Goal: Information Seeking & Learning: Learn about a topic

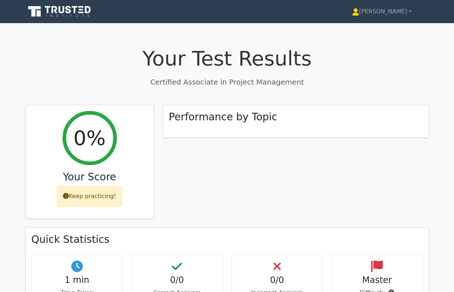
click at [48, 10] on icon at bounding box center [48, 9] width 6 height 7
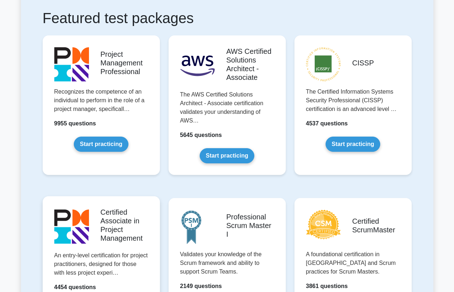
scroll to position [197, 0]
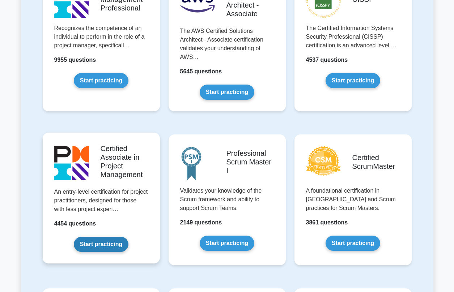
click at [99, 244] on link "Start practicing" at bounding box center [101, 244] width 55 height 15
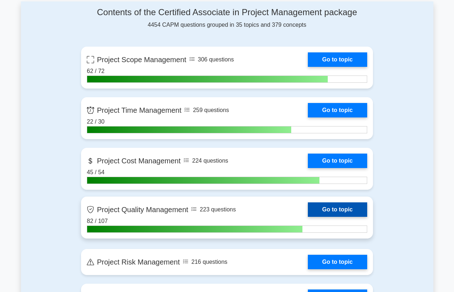
scroll to position [308, 0]
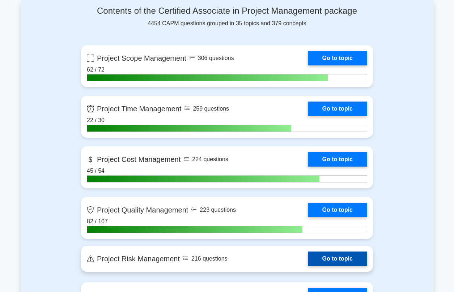
click at [308, 257] on link "Go to topic" at bounding box center [337, 259] width 59 height 14
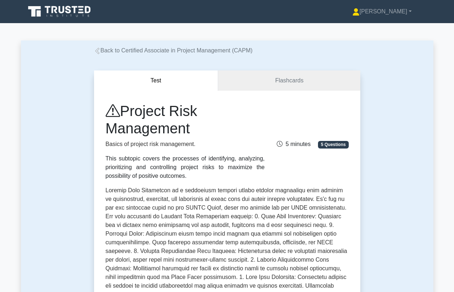
scroll to position [267, 0]
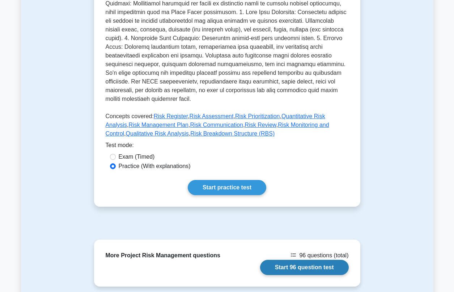
click at [296, 260] on link "Start 96 question test" at bounding box center [304, 267] width 89 height 15
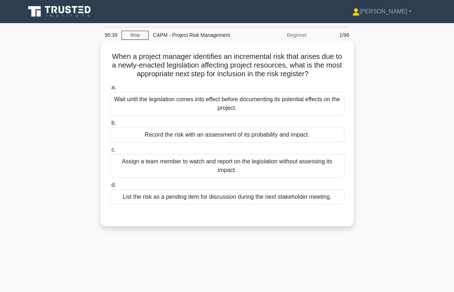
click at [172, 136] on div "Record the risk with an assessment of its probability and impact." at bounding box center [227, 134] width 235 height 15
click at [110, 126] on input "b. Record the risk with an assessment of its probability and impact." at bounding box center [110, 123] width 0 height 5
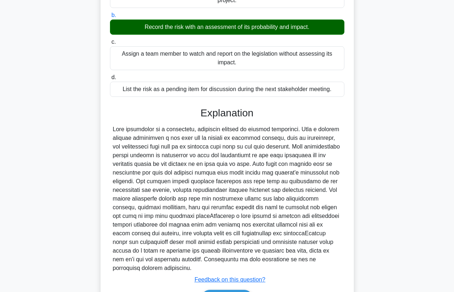
scroll to position [154, 0]
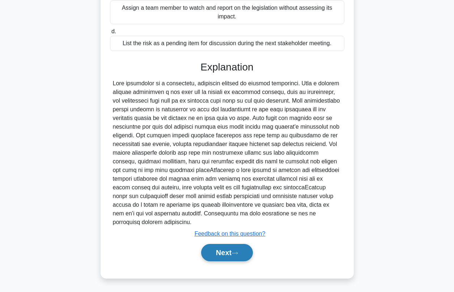
click at [228, 254] on button "Next" at bounding box center [227, 252] width 52 height 17
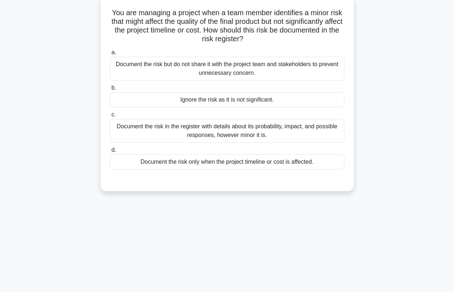
scroll to position [42, 0]
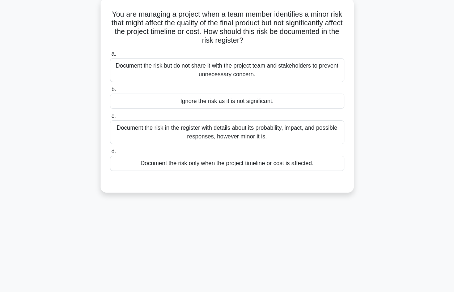
click at [193, 132] on div "Document the risk in the register with details about its probability, impact, a…" at bounding box center [227, 133] width 235 height 24
click at [110, 119] on input "c. Document the risk in the register with details about its probability, impact…" at bounding box center [110, 116] width 0 height 5
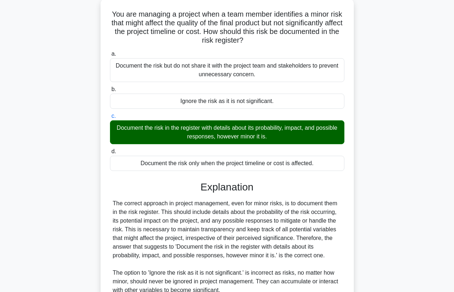
scroll to position [189, 0]
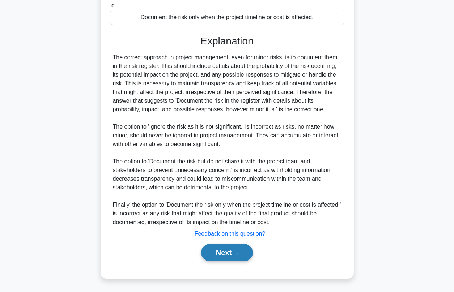
click at [220, 255] on button "Next" at bounding box center [227, 252] width 52 height 17
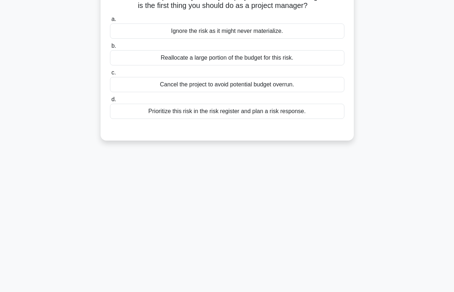
scroll to position [0, 0]
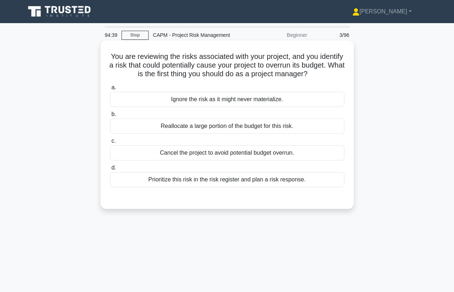
click at [198, 180] on div "Prioritize this risk in the risk register and plan a risk response." at bounding box center [227, 179] width 235 height 15
click at [110, 170] on input "d. Prioritize this risk in the risk register and plan a risk response." at bounding box center [110, 168] width 0 height 5
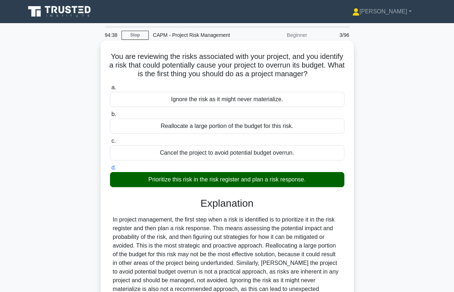
scroll to position [98, 0]
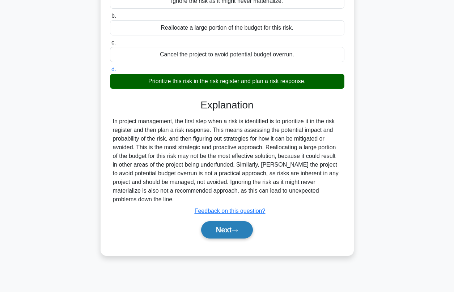
click at [219, 231] on button "Next" at bounding box center [227, 229] width 52 height 17
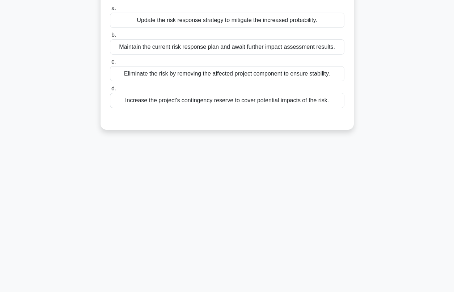
scroll to position [37, 0]
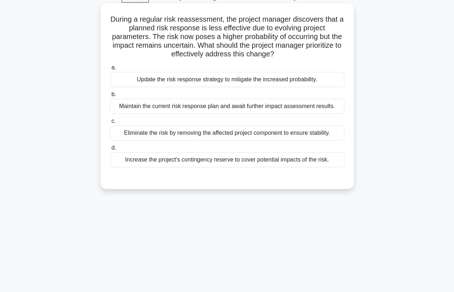
click at [202, 82] on div "Update the risk response strategy to mitigate the increased probability." at bounding box center [227, 79] width 235 height 15
click at [110, 70] on input "a. Update the risk response strategy to mitigate the increased probability." at bounding box center [110, 68] width 0 height 5
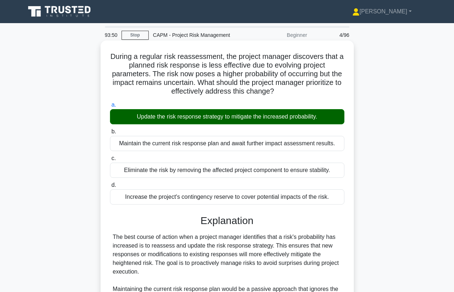
scroll to position [180, 0]
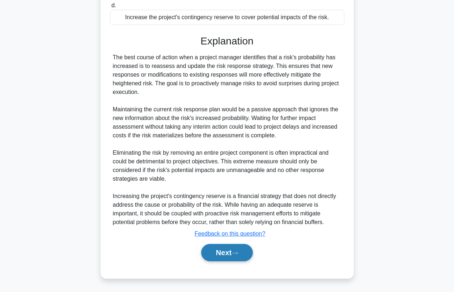
click at [222, 252] on button "Next" at bounding box center [227, 252] width 52 height 17
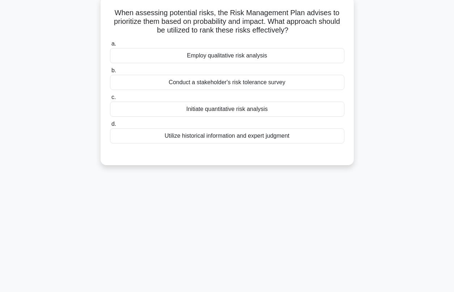
scroll to position [0, 0]
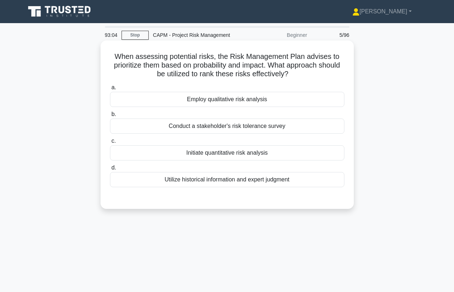
click at [247, 102] on div "Employ qualitative risk analysis" at bounding box center [227, 99] width 235 height 15
click at [110, 90] on input "a. Employ qualitative risk analysis" at bounding box center [110, 87] width 0 height 5
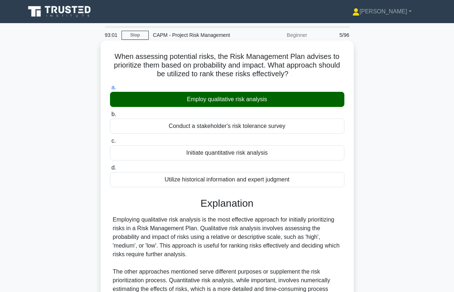
scroll to position [65, 0]
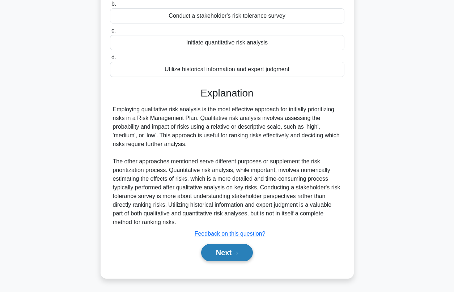
click at [229, 249] on button "Next" at bounding box center [227, 252] width 52 height 17
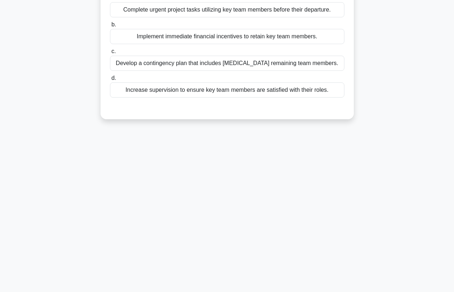
scroll to position [0, 0]
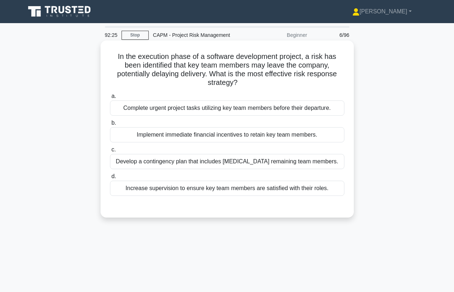
click at [213, 162] on div "Develop a contingency plan that includes cross-training remaining team members." at bounding box center [227, 161] width 235 height 15
click at [110, 152] on input "c. Develop a contingency plan that includes cross-training remaining team membe…" at bounding box center [110, 150] width 0 height 5
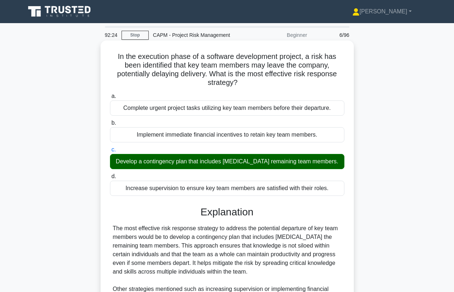
scroll to position [110, 0]
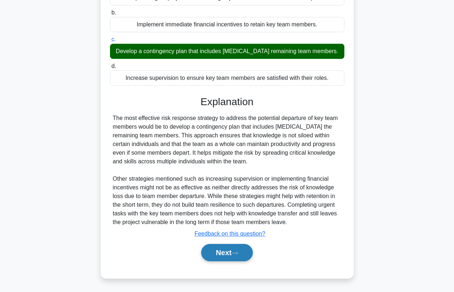
click at [236, 253] on icon at bounding box center [235, 254] width 7 height 4
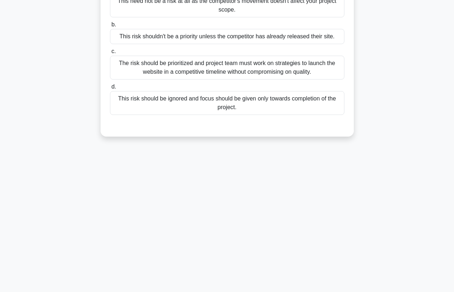
scroll to position [0, 0]
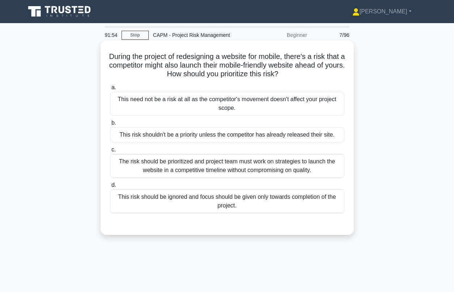
click at [185, 167] on div "The risk should be prioritized and project team must work on strategies to laun…" at bounding box center [227, 166] width 235 height 24
click at [110, 152] on input "c. The risk should be prioritized and project team must work on strategies to l…" at bounding box center [110, 150] width 0 height 5
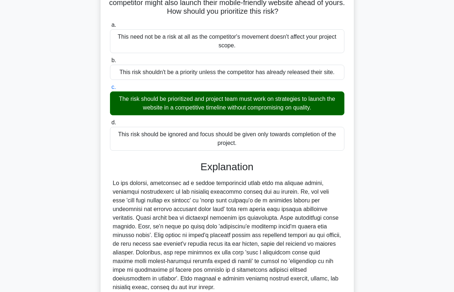
scroll to position [119, 0]
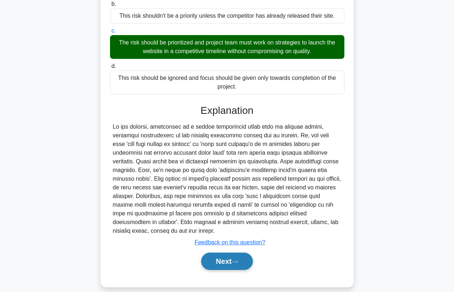
click at [221, 253] on button "Next" at bounding box center [227, 261] width 52 height 17
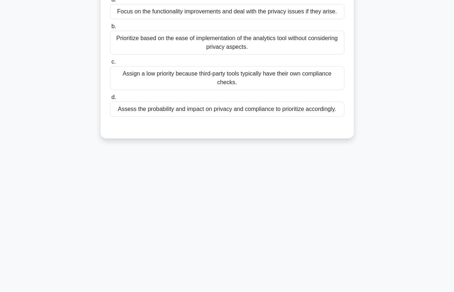
scroll to position [25, 0]
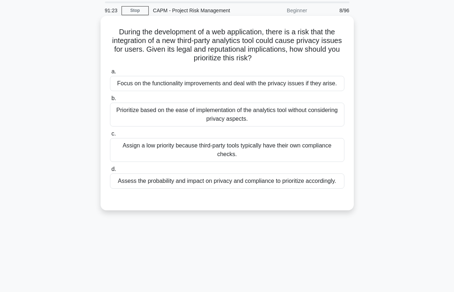
click at [182, 183] on div "Assess the probability and impact on privacy and compliance to prioritize accor…" at bounding box center [227, 181] width 235 height 15
click at [110, 172] on input "d. Assess the probability and impact on privacy and compliance to prioritize ac…" at bounding box center [110, 169] width 0 height 5
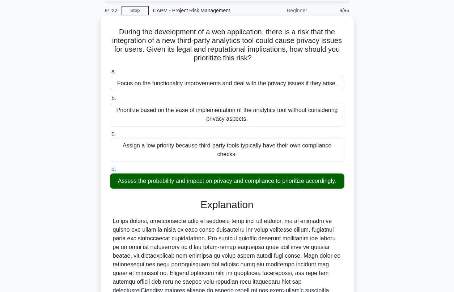
scroll to position [0, 0]
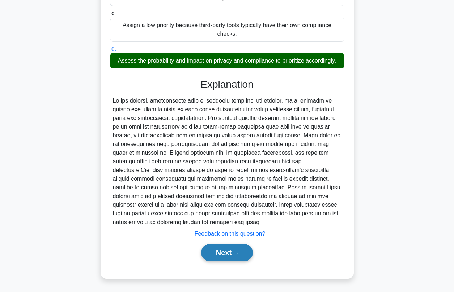
click at [220, 253] on button "Next" at bounding box center [227, 252] width 52 height 17
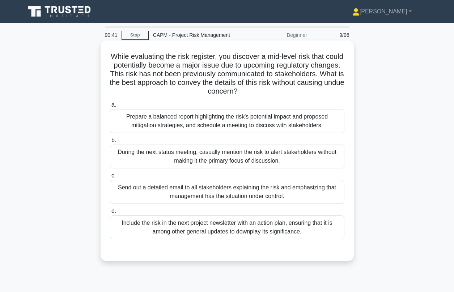
click at [169, 121] on div "Prepare a balanced report highlighting the risk's potential impact and proposed…" at bounding box center [227, 121] width 235 height 24
click at [110, 107] on input "a. Prepare a balanced report highlighting the risk's potential impact and propo…" at bounding box center [110, 105] width 0 height 5
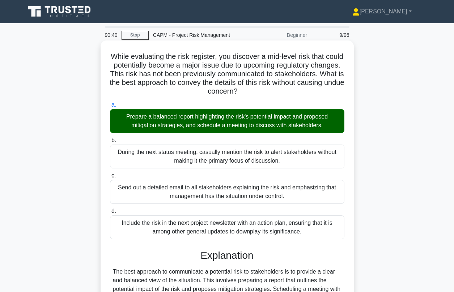
scroll to position [223, 0]
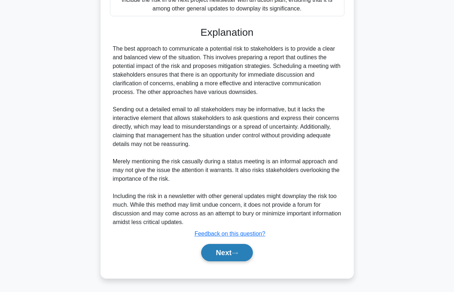
click at [224, 253] on button "Next" at bounding box center [227, 252] width 52 height 17
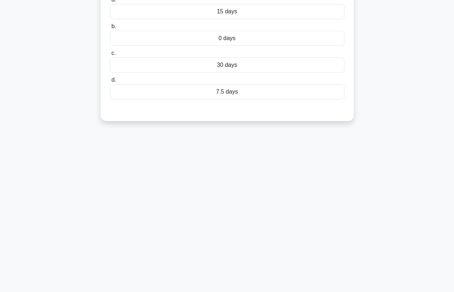
scroll to position [0, 0]
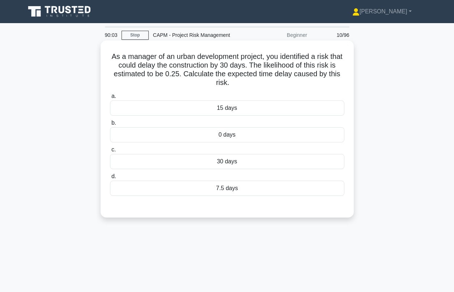
click at [226, 187] on div "7.5 days" at bounding box center [227, 188] width 235 height 15
click at [110, 179] on input "d. 7.5 days" at bounding box center [110, 176] width 0 height 5
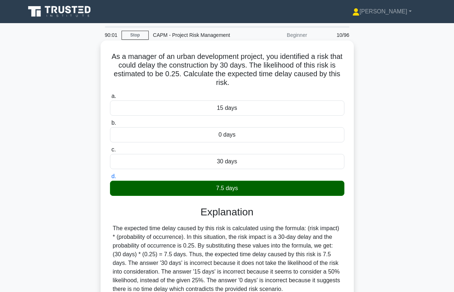
scroll to position [98, 0]
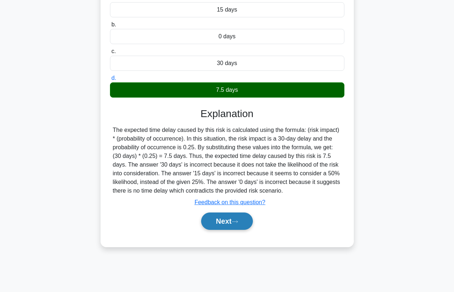
click at [232, 222] on button "Next" at bounding box center [227, 221] width 52 height 17
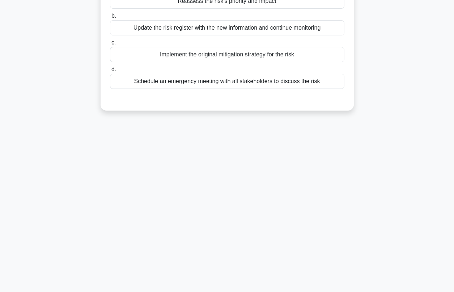
scroll to position [0, 0]
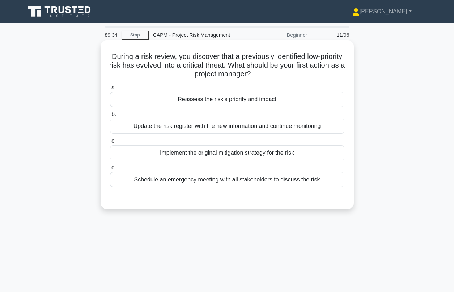
click at [187, 103] on div "Reassess the risk's priority and impact" at bounding box center [227, 99] width 235 height 15
click at [110, 90] on input "a. Reassess the risk's priority and impact" at bounding box center [110, 87] width 0 height 5
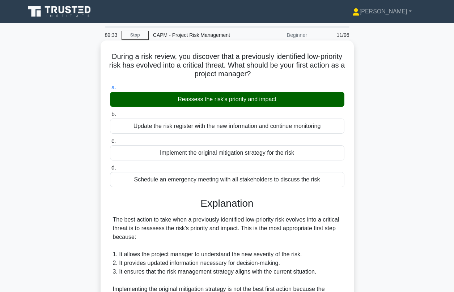
scroll to position [155, 0]
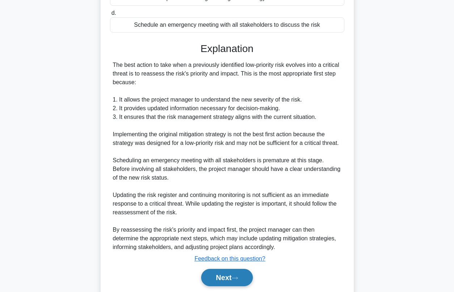
click at [220, 287] on button "Next" at bounding box center [227, 277] width 52 height 17
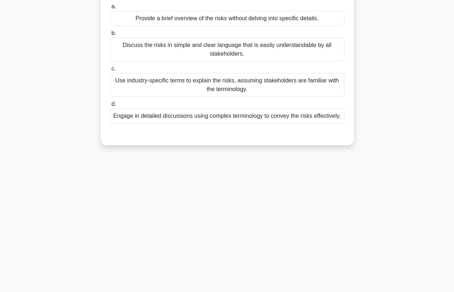
scroll to position [0, 0]
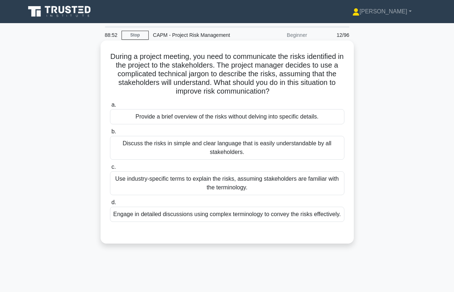
click at [178, 149] on div "Discuss the risks in simple and clear language that is easily understandable by…" at bounding box center [227, 148] width 235 height 24
click at [110, 134] on input "b. Discuss the risks in simple and clear language that is easily understandable…" at bounding box center [110, 132] width 0 height 5
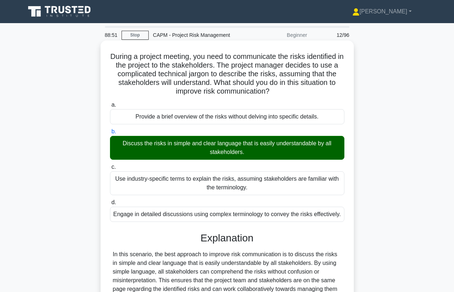
scroll to position [110, 0]
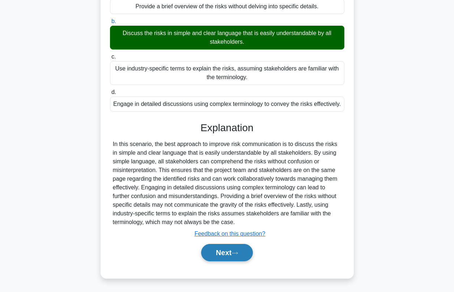
click at [221, 250] on button "Next" at bounding box center [227, 252] width 52 height 17
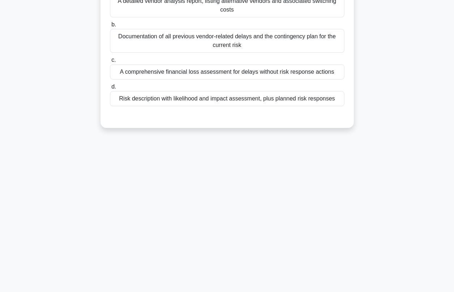
scroll to position [21, 0]
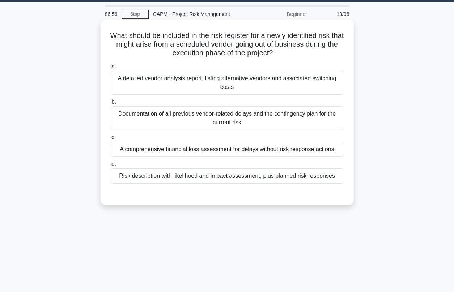
click at [219, 181] on div "Risk description with likelihood and impact assessment, plus planned risk respo…" at bounding box center [227, 176] width 235 height 15
click at [110, 167] on input "d. Risk description with likelihood and impact assessment, plus planned risk re…" at bounding box center [110, 164] width 0 height 5
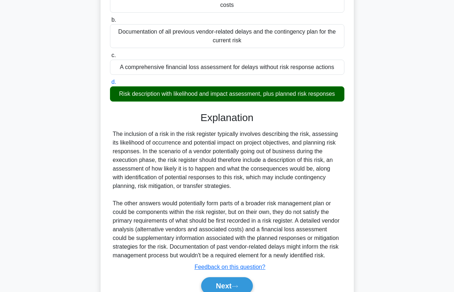
scroll to position [145, 0]
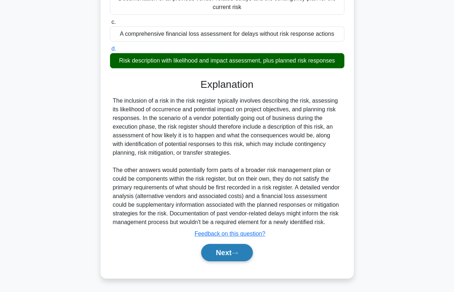
click at [237, 252] on icon at bounding box center [235, 254] width 7 height 4
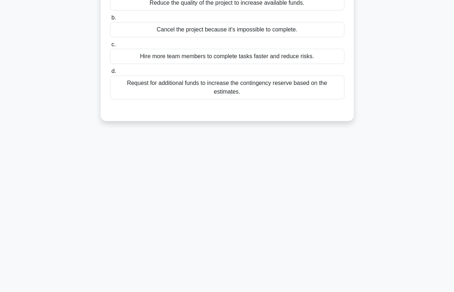
scroll to position [0, 0]
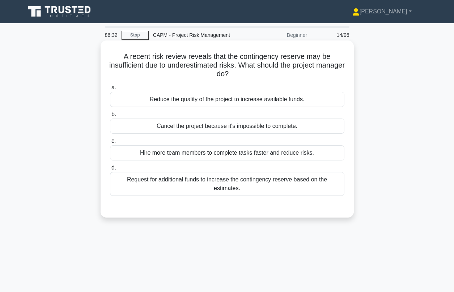
click at [181, 180] on div "Request for additional funds to increase the contingency reserve based on the e…" at bounding box center [227, 184] width 235 height 24
click at [110, 170] on input "d. Request for additional funds to increase the contingency reserve based on th…" at bounding box center [110, 168] width 0 height 5
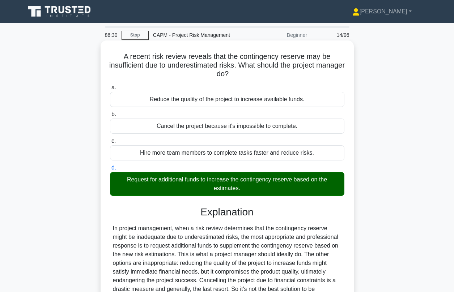
scroll to position [98, 0]
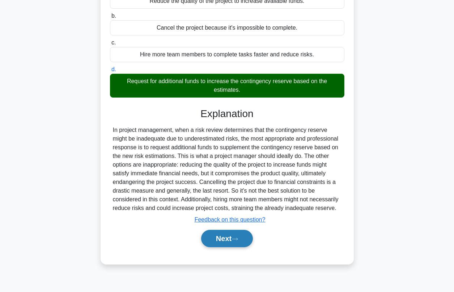
click at [236, 236] on button "Next" at bounding box center [227, 238] width 52 height 17
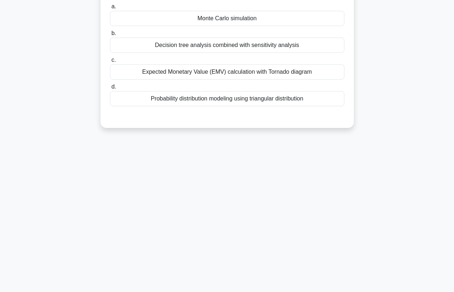
scroll to position [0, 0]
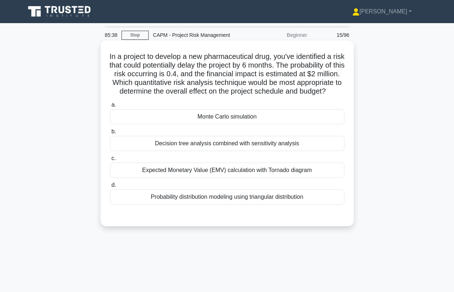
click at [214, 124] on div "Monte Carlo simulation" at bounding box center [227, 116] width 235 height 15
click at [110, 107] on input "a. Monte Carlo simulation" at bounding box center [110, 105] width 0 height 5
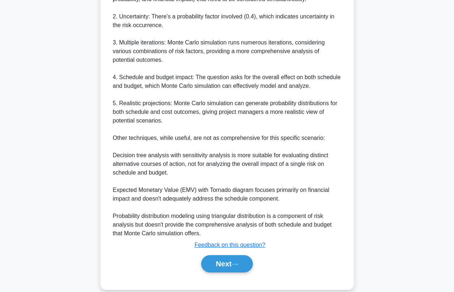
scroll to position [293, 0]
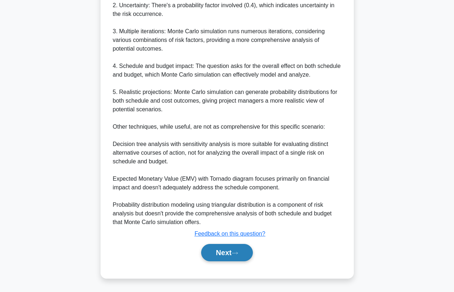
click at [228, 258] on button "Next" at bounding box center [227, 252] width 52 height 17
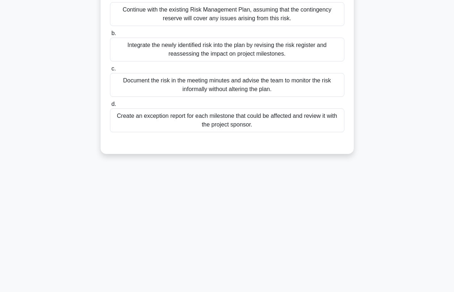
scroll to position [0, 0]
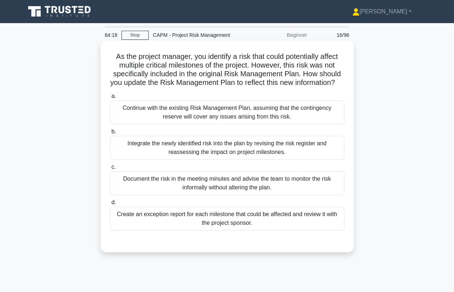
click at [182, 153] on div "Integrate the newly identified risk into the plan by revising the risk register…" at bounding box center [227, 148] width 235 height 24
click at [110, 134] on input "b. Integrate the newly identified risk into the plan by revising the risk regis…" at bounding box center [110, 132] width 0 height 5
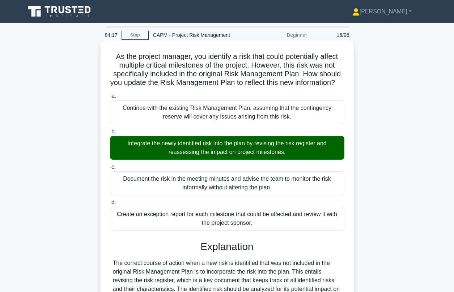
scroll to position [223, 0]
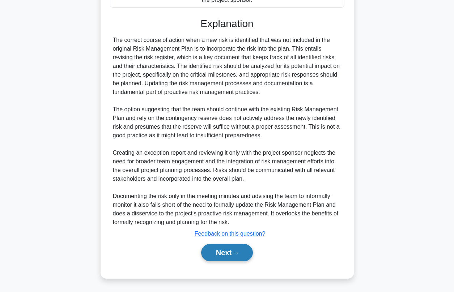
click at [211, 252] on button "Next" at bounding box center [227, 252] width 52 height 17
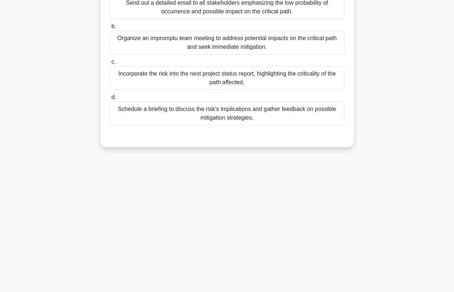
scroll to position [0, 0]
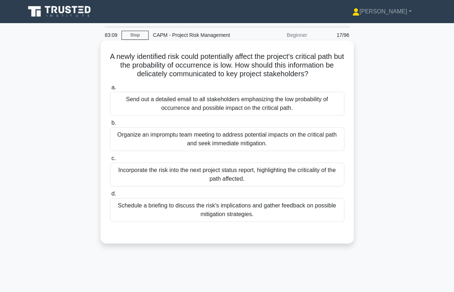
click at [186, 215] on div "Schedule a briefing to discuss the risk's implications and gather feedback on p…" at bounding box center [227, 210] width 235 height 24
click at [110, 197] on input "d. Schedule a briefing to discuss the risk's implications and gather feedback o…" at bounding box center [110, 194] width 0 height 5
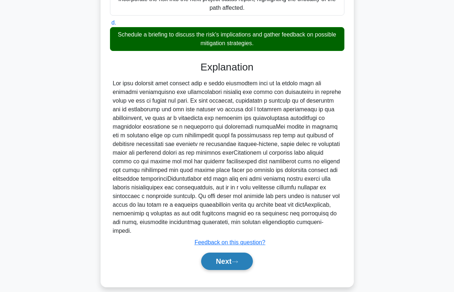
click at [216, 253] on button "Next" at bounding box center [227, 261] width 52 height 17
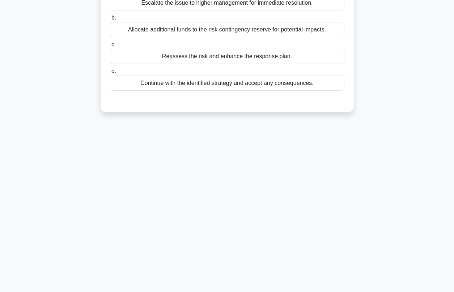
scroll to position [10, 0]
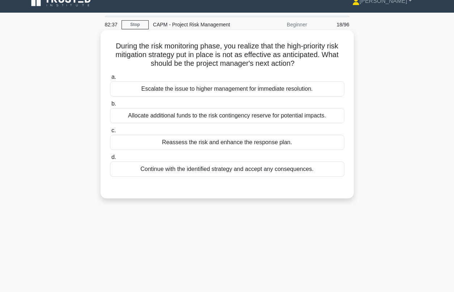
click at [218, 145] on div "Reassess the risk and enhance the response plan." at bounding box center [227, 142] width 235 height 15
click at [110, 133] on input "c. Reassess the risk and enhance the response plan." at bounding box center [110, 130] width 0 height 5
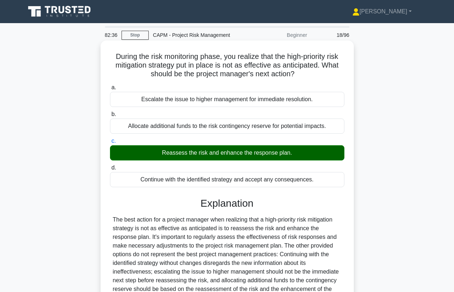
scroll to position [98, 0]
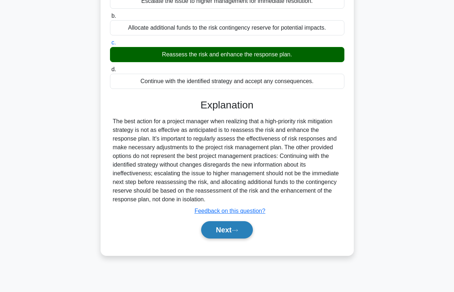
click at [216, 234] on button "Next" at bounding box center [227, 229] width 52 height 17
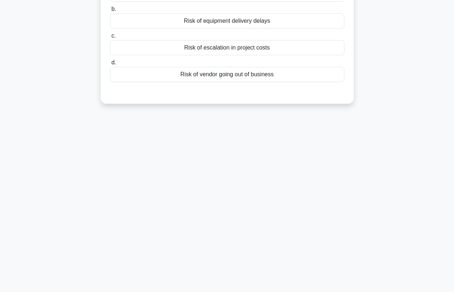
scroll to position [0, 0]
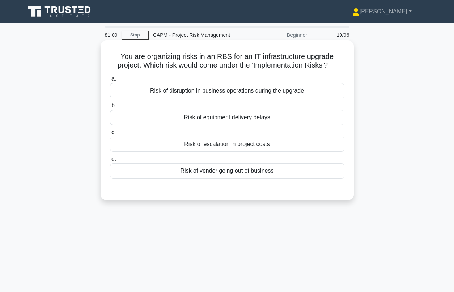
click at [228, 94] on div "Risk of disruption in business operations during the upgrade" at bounding box center [227, 90] width 235 height 15
click at [110, 81] on input "a. Risk of disruption in business operations during the upgrade" at bounding box center [110, 79] width 0 height 5
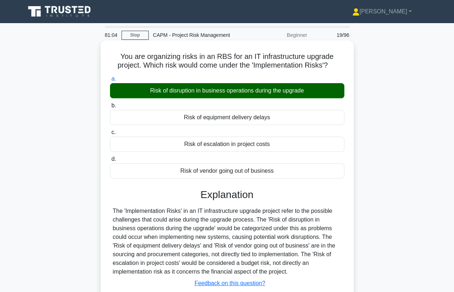
scroll to position [65, 0]
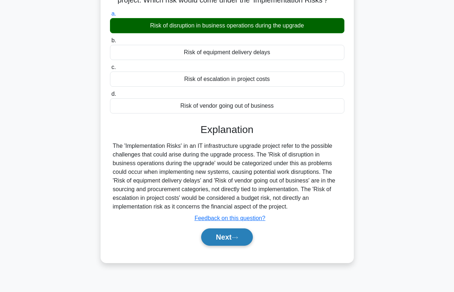
click at [230, 238] on button "Next" at bounding box center [227, 237] width 52 height 17
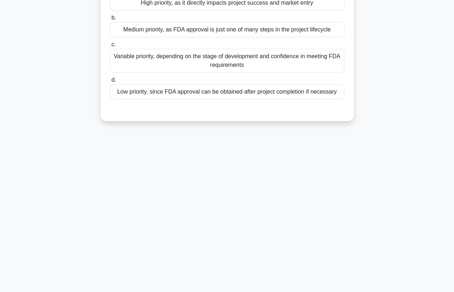
scroll to position [0, 0]
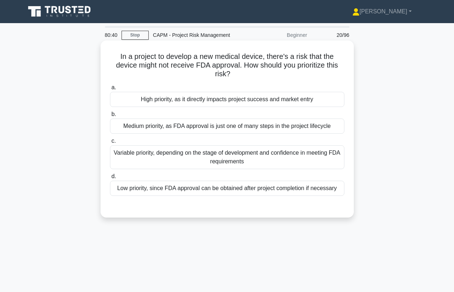
click at [235, 101] on div "High priority, as it directly impacts project success and market entry" at bounding box center [227, 99] width 235 height 15
click at [110, 90] on input "a. High priority, as it directly impacts project success and market entry" at bounding box center [110, 87] width 0 height 5
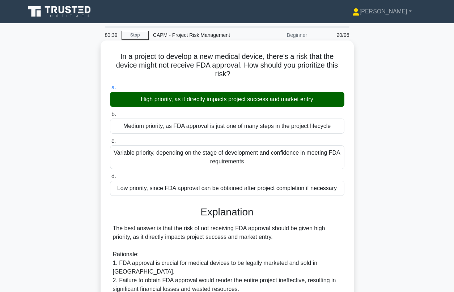
scroll to position [206, 0]
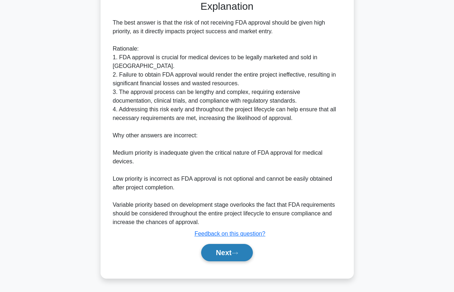
click at [236, 250] on button "Next" at bounding box center [227, 252] width 52 height 17
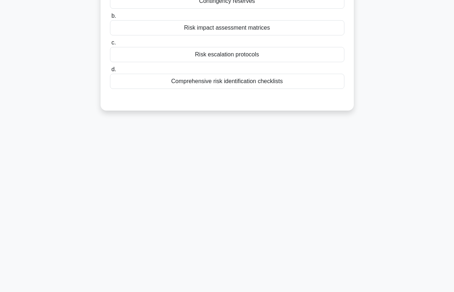
scroll to position [0, 0]
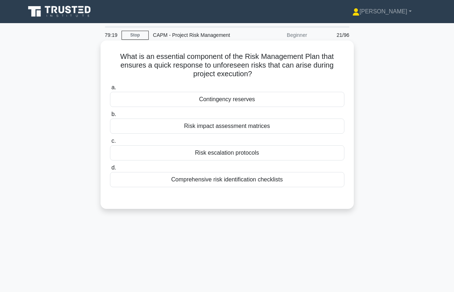
click at [228, 127] on div "Risk impact assessment matrices" at bounding box center [227, 126] width 235 height 15
click at [110, 117] on input "b. Risk impact assessment matrices" at bounding box center [110, 114] width 0 height 5
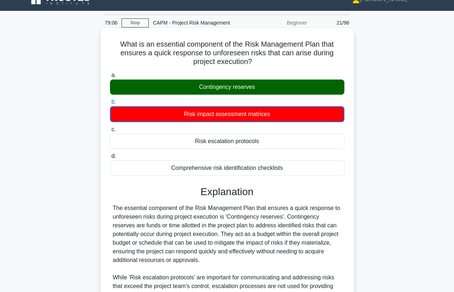
scroll to position [137, 0]
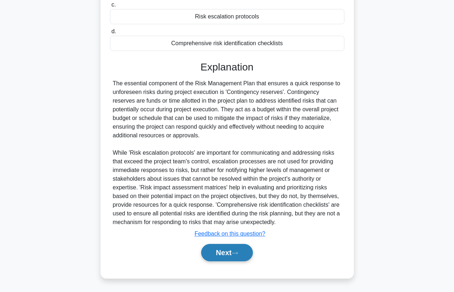
click at [238, 254] on icon at bounding box center [235, 254] width 7 height 4
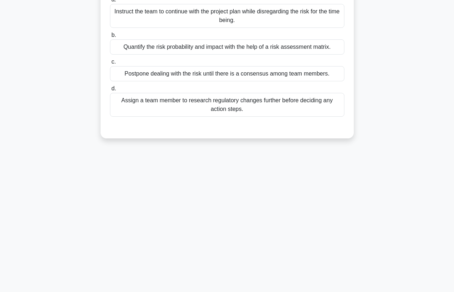
scroll to position [0, 0]
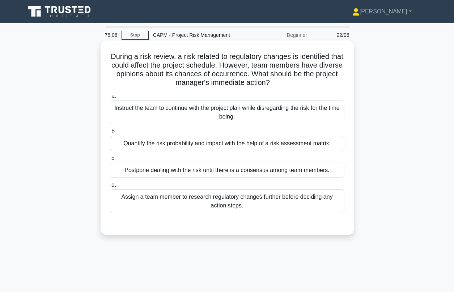
click at [166, 148] on div "Quantify the risk probability and impact with the help of a risk assessment mat…" at bounding box center [227, 143] width 235 height 15
click at [110, 134] on input "b. Quantify the risk probability and impact with the help of a risk assessment …" at bounding box center [110, 132] width 0 height 5
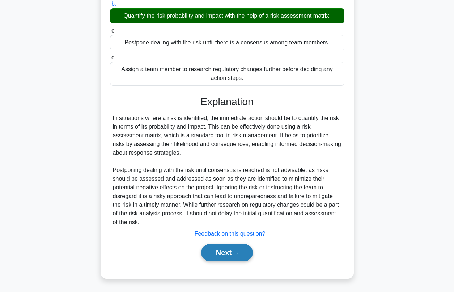
click at [225, 255] on button "Next" at bounding box center [227, 252] width 52 height 17
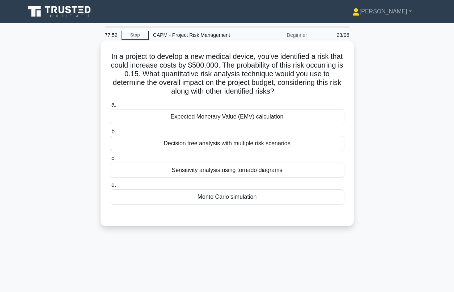
click at [226, 199] on div "Monte Carlo simulation" at bounding box center [227, 197] width 235 height 15
click at [110, 188] on input "d. Monte Carlo simulation" at bounding box center [110, 185] width 0 height 5
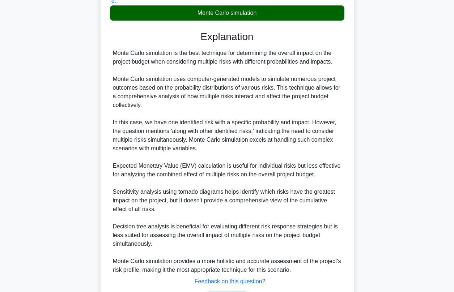
scroll to position [232, 0]
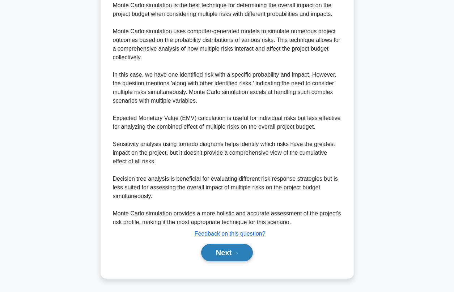
click at [214, 254] on button "Next" at bounding box center [227, 252] width 52 height 17
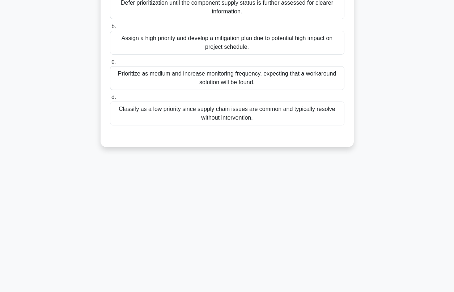
scroll to position [0, 0]
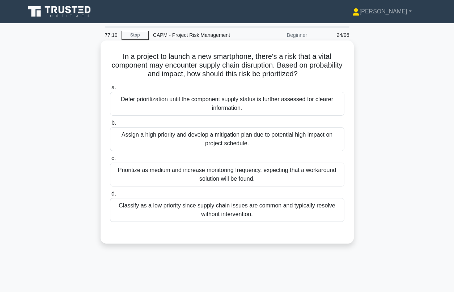
click at [182, 147] on div "Assign a high priority and develop a mitigation plan due to potential high impa…" at bounding box center [227, 139] width 235 height 24
click at [110, 126] on input "b. Assign a high priority and develop a mitigation plan due to potential high i…" at bounding box center [110, 123] width 0 height 5
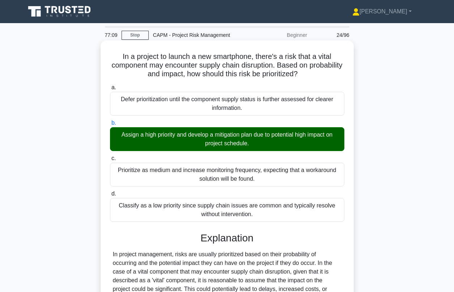
scroll to position [180, 0]
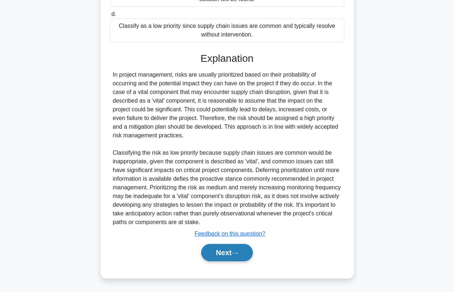
click at [215, 250] on button "Next" at bounding box center [227, 252] width 52 height 17
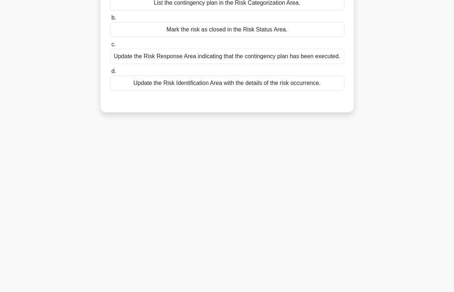
scroll to position [0, 0]
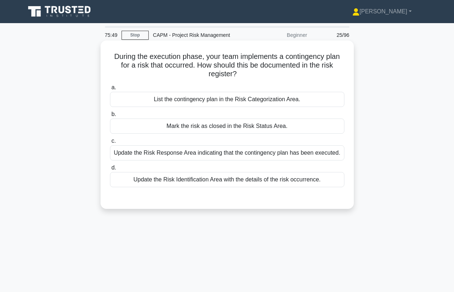
click at [182, 181] on div "Update the Risk Identification Area with the details of the risk occurrence." at bounding box center [227, 179] width 235 height 15
click at [110, 170] on input "d. Update the Risk Identification Area with the details of the risk occurrence." at bounding box center [110, 168] width 0 height 5
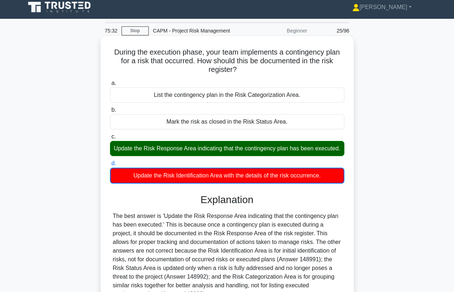
scroll to position [69, 0]
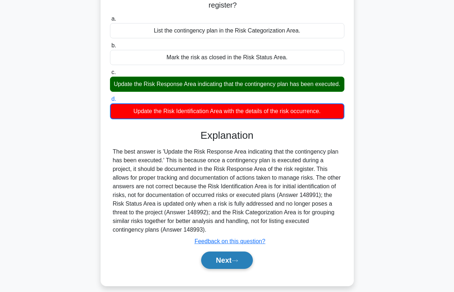
click at [226, 257] on button "Next" at bounding box center [227, 260] width 52 height 17
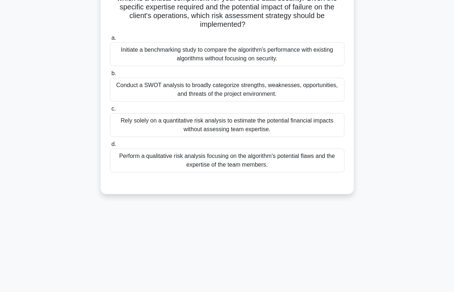
scroll to position [0, 0]
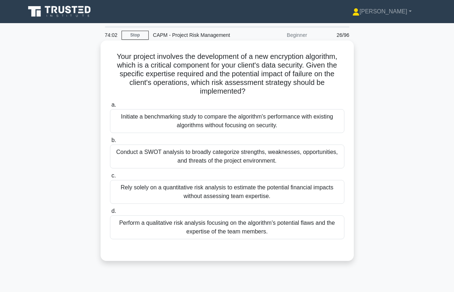
click at [176, 159] on div "Conduct a SWOT analysis to broadly categorize strengths, weaknesses, opportunit…" at bounding box center [227, 157] width 235 height 24
click at [110, 143] on input "b. Conduct a SWOT analysis to broadly categorize strengths, weaknesses, opportu…" at bounding box center [110, 140] width 0 height 5
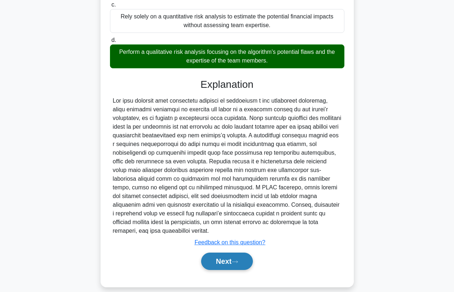
click at [231, 254] on button "Next" at bounding box center [227, 261] width 52 height 17
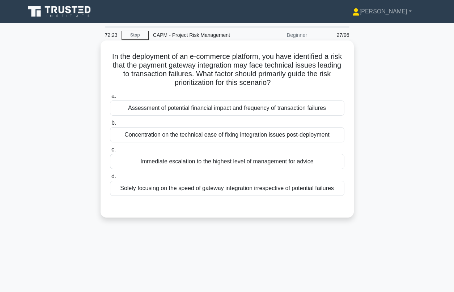
click at [172, 110] on div "Assessment of potential financial impact and frequency of transaction failures" at bounding box center [227, 108] width 235 height 15
click at [110, 99] on input "a. Assessment of potential financial impact and frequency of transaction failur…" at bounding box center [110, 96] width 0 height 5
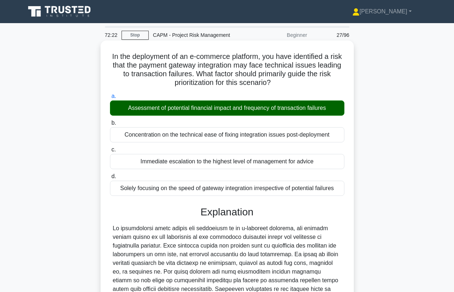
scroll to position [110, 0]
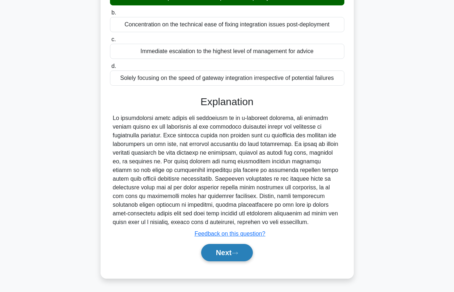
click at [221, 250] on button "Next" at bounding box center [227, 252] width 52 height 17
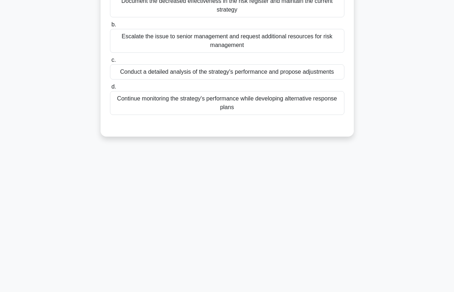
scroll to position [0, 0]
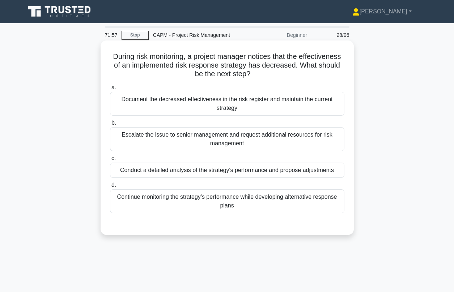
click at [195, 173] on div "Conduct a detailed analysis of the strategy's performance and propose adjustmen…" at bounding box center [227, 170] width 235 height 15
click at [110, 161] on input "c. Conduct a detailed analysis of the strategy's performance and propose adjust…" at bounding box center [110, 158] width 0 height 5
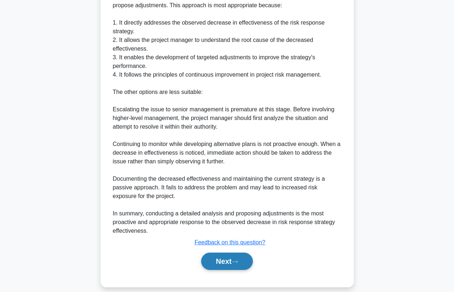
click at [228, 260] on button "Next" at bounding box center [227, 261] width 52 height 17
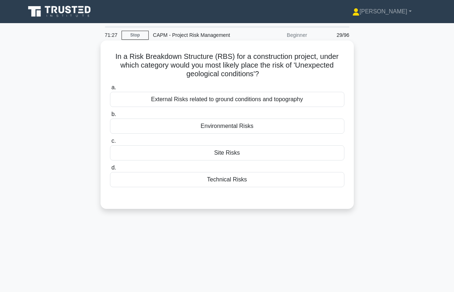
click at [198, 100] on div "External Risks related to ground conditions and topography" at bounding box center [227, 99] width 235 height 15
click at [110, 90] on input "a. External Risks related to ground conditions and topography" at bounding box center [110, 87] width 0 height 5
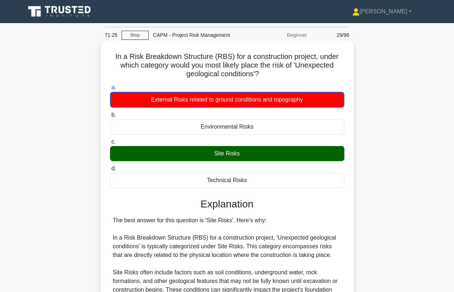
click at [219, 154] on div "Site Risks" at bounding box center [227, 153] width 235 height 15
click at [110, 144] on input "c. Site Risks" at bounding box center [110, 142] width 0 height 5
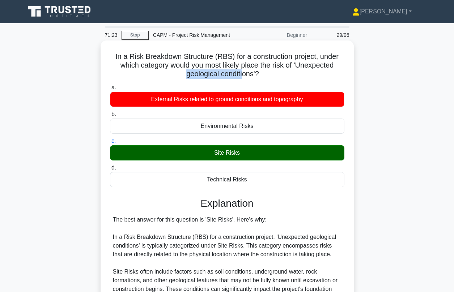
drag, startPoint x: 184, startPoint y: 73, endPoint x: 240, endPoint y: 76, distance: 56.2
click at [240, 76] on h5 "In a Risk Breakdown Structure (RBS) for a construction project, under which cat…" at bounding box center [227, 65] width 236 height 27
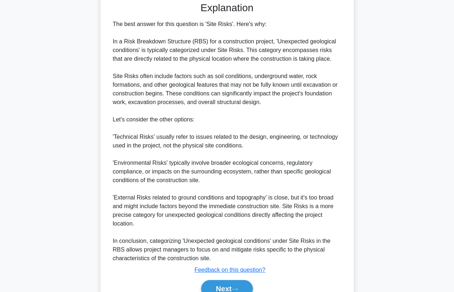
scroll to position [232, 0]
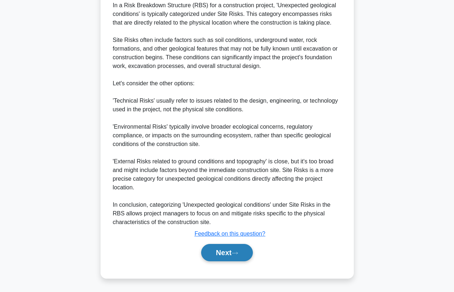
click at [219, 258] on button "Next" at bounding box center [227, 252] width 52 height 17
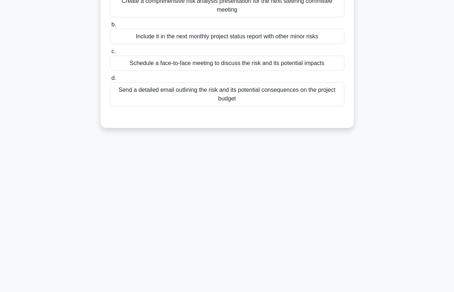
scroll to position [0, 0]
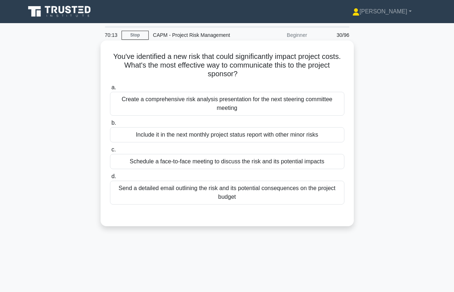
click at [159, 164] on div "Schedule a face-to-face meeting to discuss the risk and its potential impacts" at bounding box center [227, 161] width 235 height 15
click at [110, 152] on input "c. Schedule a face-to-face meeting to discuss the risk and its potential impacts" at bounding box center [110, 150] width 0 height 5
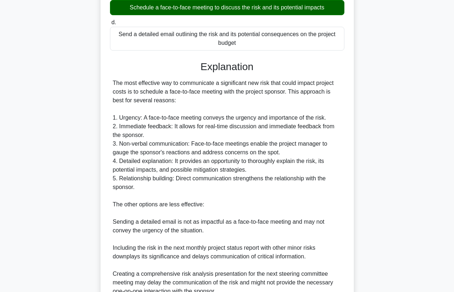
scroll to position [258, 0]
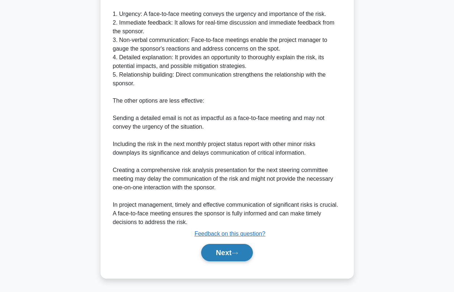
click at [215, 250] on button "Next" at bounding box center [227, 252] width 52 height 17
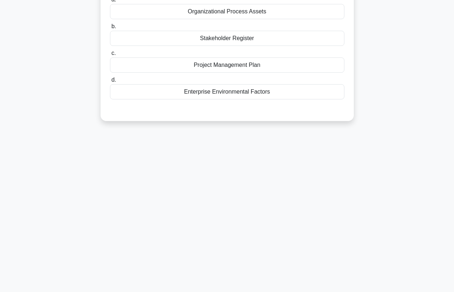
scroll to position [24, 0]
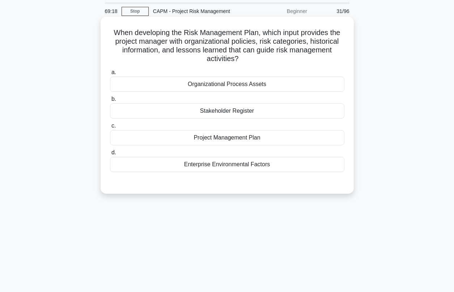
click at [207, 81] on div "Organizational Process Assets" at bounding box center [227, 84] width 235 height 15
click at [110, 75] on input "a. Organizational Process Assets" at bounding box center [110, 72] width 0 height 5
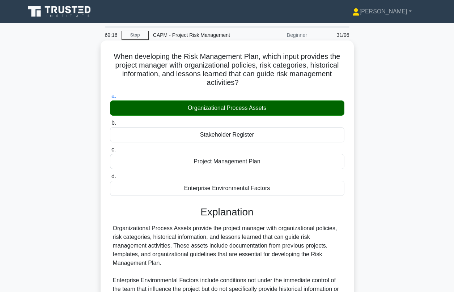
scroll to position [136, 0]
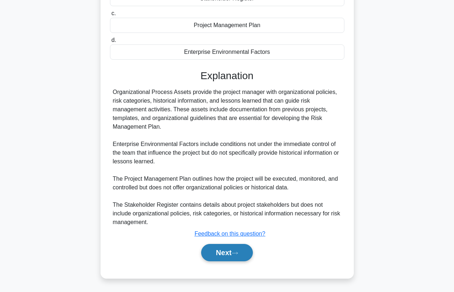
click at [229, 253] on button "Next" at bounding box center [227, 252] width 52 height 17
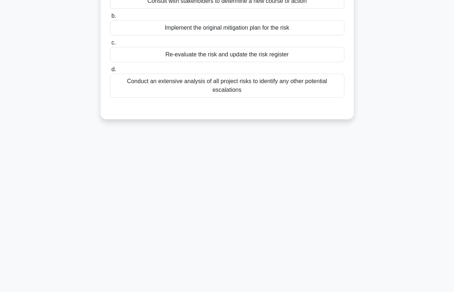
scroll to position [22, 0]
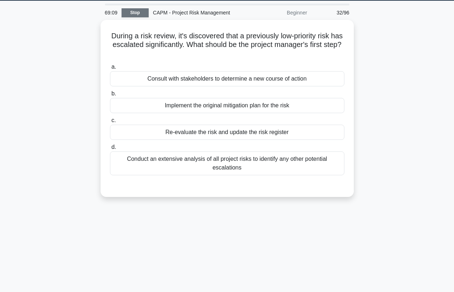
click at [128, 14] on link "Stop" at bounding box center [135, 12] width 27 height 9
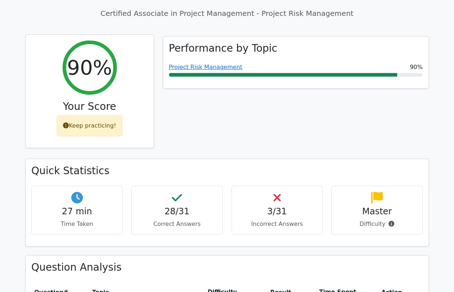
scroll to position [95, 0]
